Goal: Navigation & Orientation: Find specific page/section

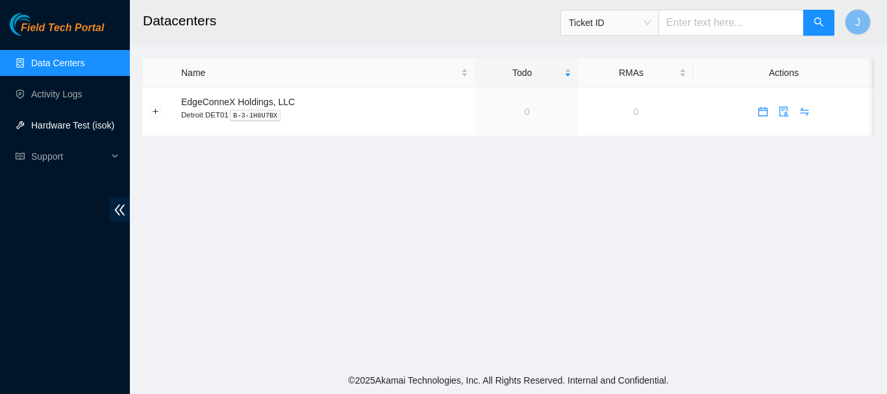
click at [64, 123] on link "Hardware Test (isok)" at bounding box center [72, 125] width 83 height 10
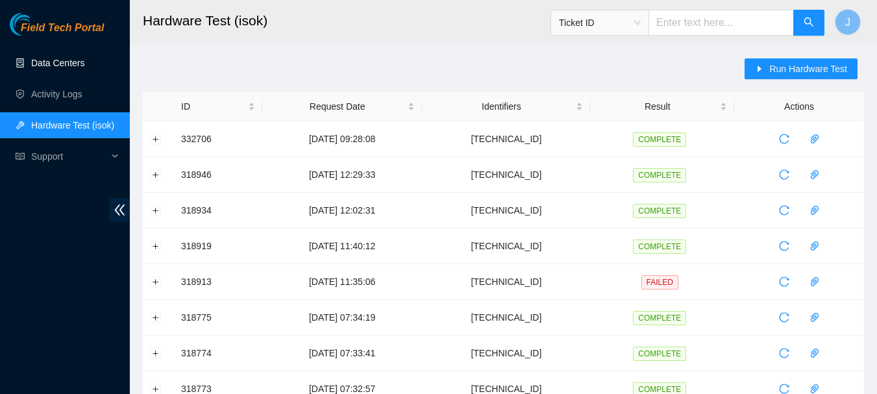
click at [45, 63] on link "Data Centers" at bounding box center [57, 63] width 53 height 10
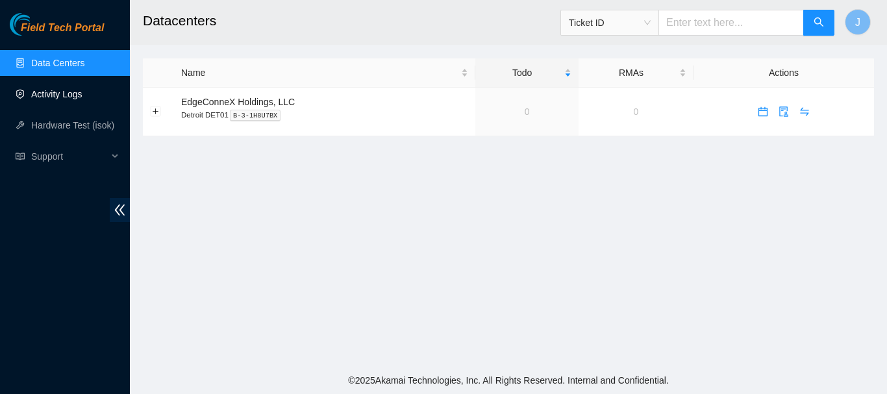
click at [55, 95] on link "Activity Logs" at bounding box center [56, 94] width 51 height 10
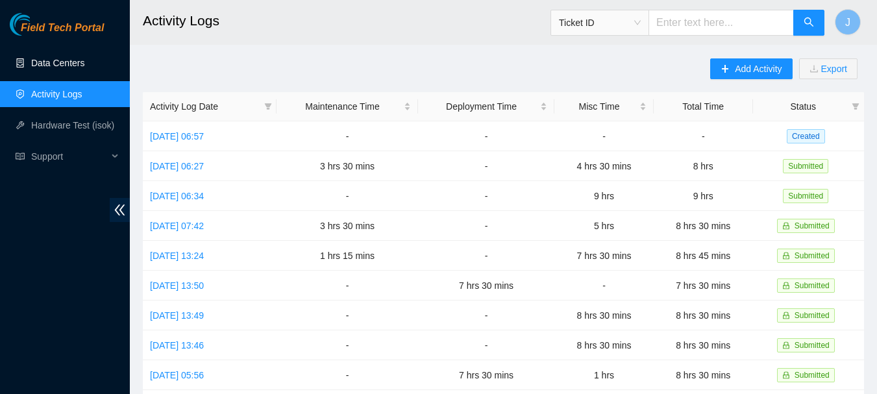
click at [54, 61] on link "Data Centers" at bounding box center [57, 63] width 53 height 10
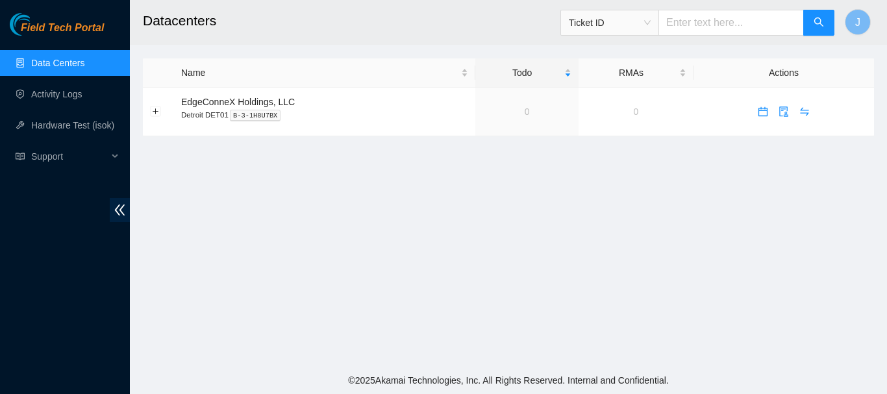
click at [54, 61] on link "Data Centers" at bounding box center [57, 63] width 53 height 10
